Goal: Find specific page/section: Find specific page/section

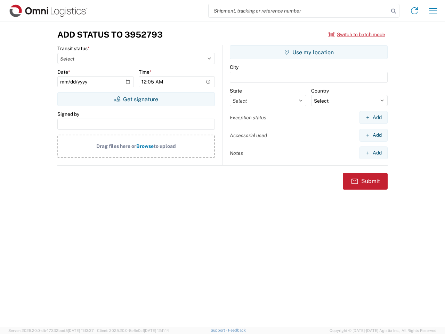
click at [299, 11] on input "search" at bounding box center [299, 10] width 180 height 13
click at [394, 11] on icon at bounding box center [394, 11] width 10 height 10
click at [415, 11] on icon at bounding box center [414, 10] width 11 height 11
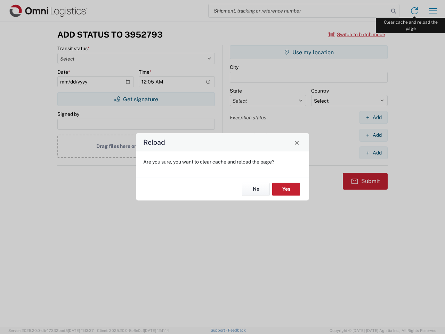
click at [434, 11] on div "Reload Are you sure, you want to clear cache and reload the page? No Yes" at bounding box center [222, 167] width 445 height 334
click at [357, 34] on div "Reload Are you sure, you want to clear cache and reload the page? No Yes" at bounding box center [222, 167] width 445 height 334
click at [136, 99] on div "Reload Are you sure, you want to clear cache and reload the page? No Yes" at bounding box center [222, 167] width 445 height 334
click at [309, 52] on div "Reload Are you sure, you want to clear cache and reload the page? No Yes" at bounding box center [222, 167] width 445 height 334
click at [374, 117] on div "Reload Are you sure, you want to clear cache and reload the page? No Yes" at bounding box center [222, 167] width 445 height 334
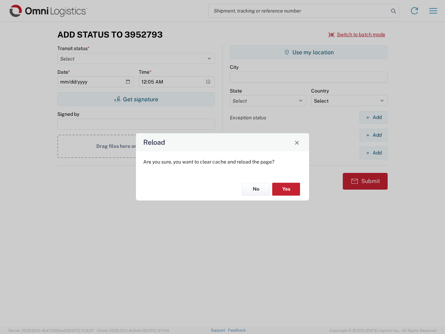
click at [374, 135] on div "Reload Are you sure, you want to clear cache and reload the page? No Yes" at bounding box center [222, 167] width 445 height 334
click at [374, 153] on div "Reload Are you sure, you want to clear cache and reload the page? No Yes" at bounding box center [222, 167] width 445 height 334
